Goal: Use online tool/utility

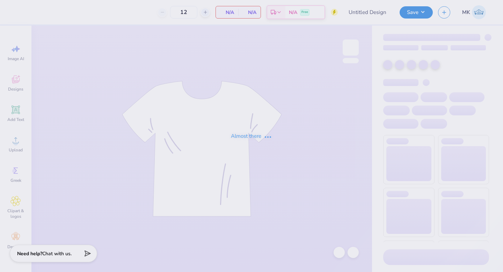
type input "philo 23"
type input "100"
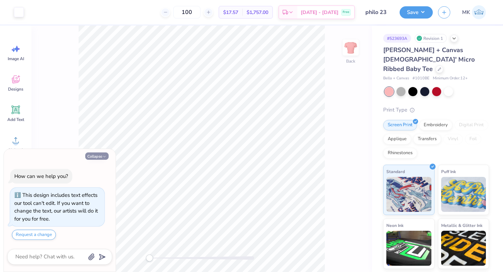
click at [97, 155] on button "Collapse" at bounding box center [96, 155] width 23 height 7
type textarea "x"
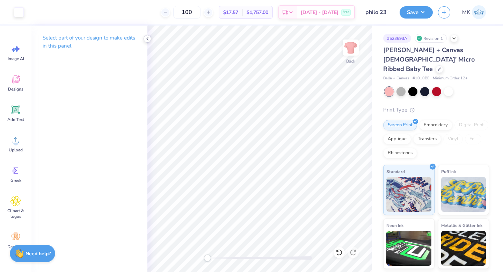
click at [147, 40] on polyline at bounding box center [147, 38] width 1 height 3
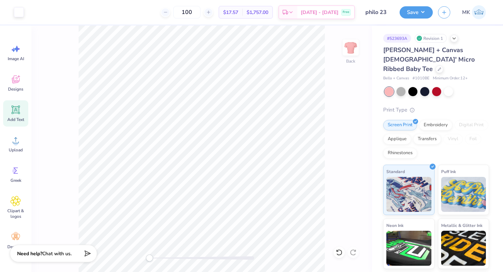
click at [13, 113] on icon at bounding box center [16, 110] width 8 height 8
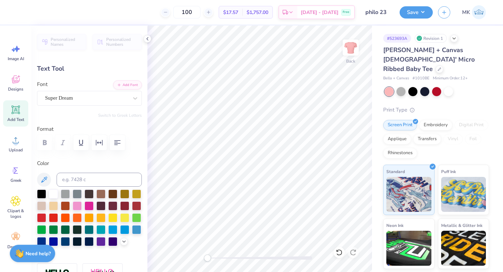
type textarea "t"
type textarea "\"
type textarea "building strong girls"
type input "11.02"
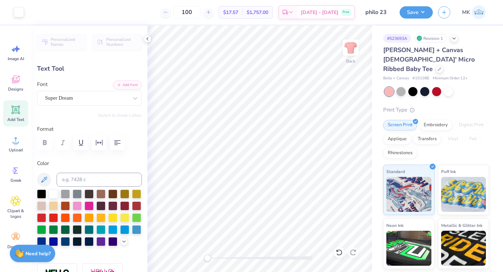
type input "0.99"
type input "8.01"
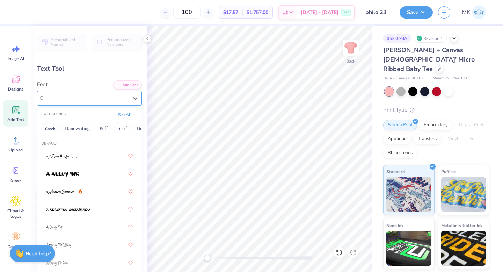
click at [92, 95] on div "Super Dream" at bounding box center [86, 98] width 85 height 11
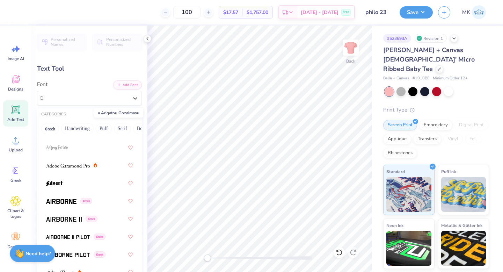
scroll to position [117, 0]
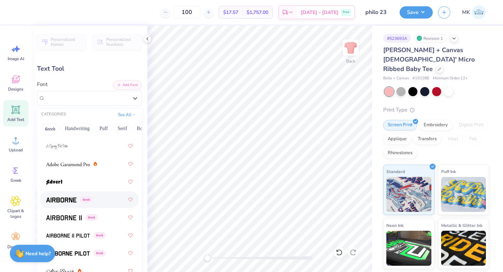
click at [67, 202] on span at bounding box center [61, 199] width 30 height 7
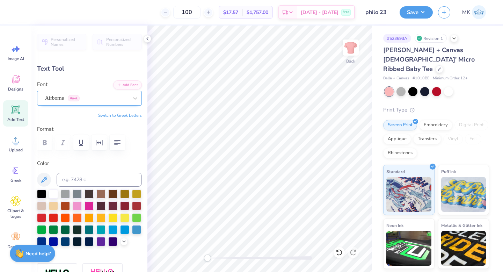
click at [71, 104] on div "Airborne Greek" at bounding box center [89, 98] width 105 height 15
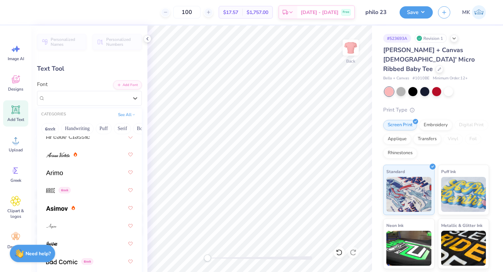
scroll to position [306, 0]
click at [76, 169] on div at bounding box center [89, 171] width 87 height 13
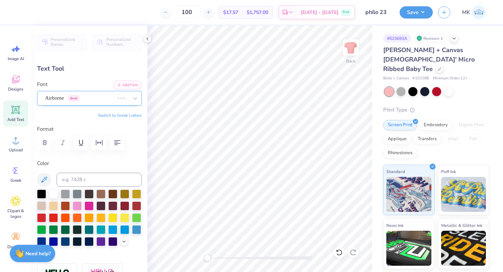
click at [79, 97] on div "Airborne Greek" at bounding box center [79, 98] width 71 height 11
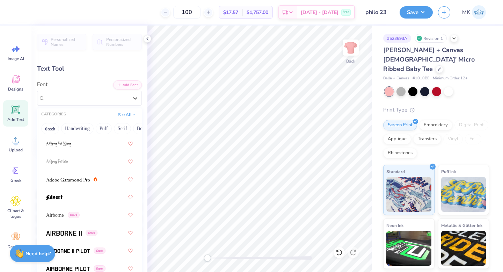
scroll to position [102, 0]
click at [67, 179] on img at bounding box center [68, 179] width 44 height 5
